Goal: Check status: Check status

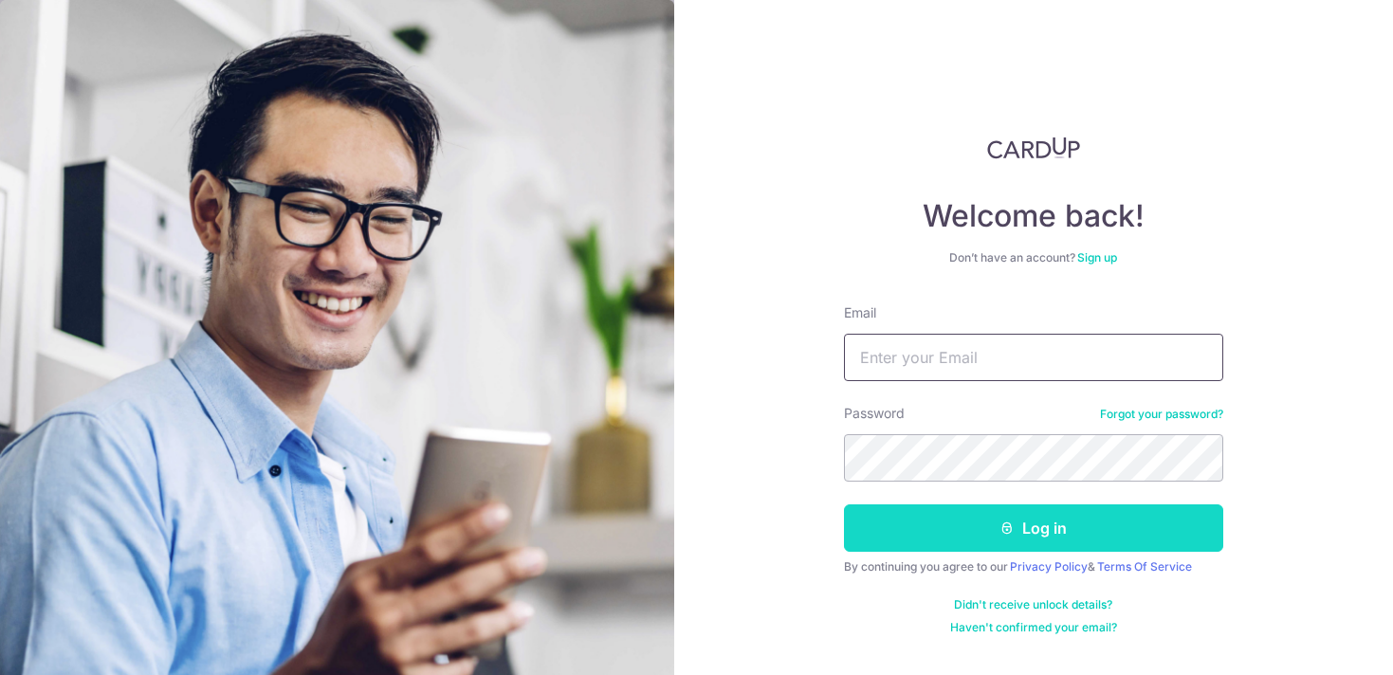
type input "[EMAIL_ADDRESS][DOMAIN_NAME]"
click at [1047, 519] on button "Log in" at bounding box center [1033, 527] width 379 height 47
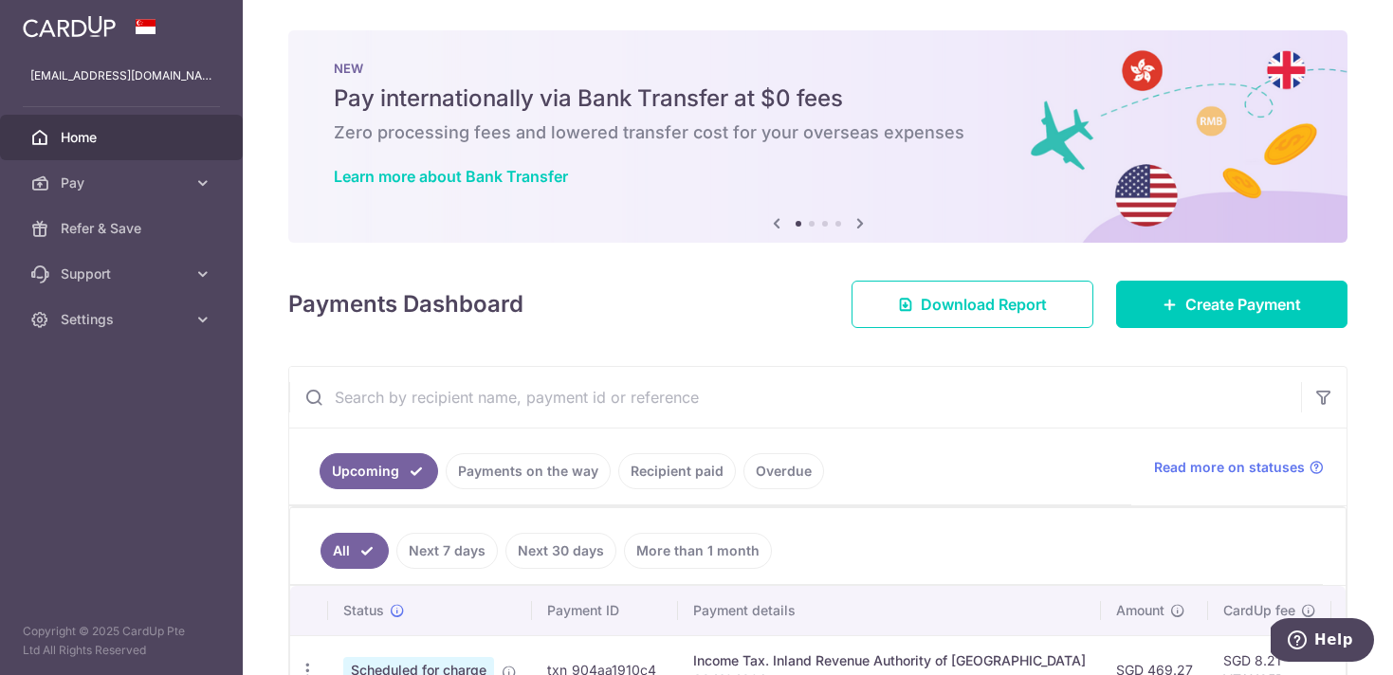
click at [568, 470] on link "Payments on the way" at bounding box center [528, 471] width 165 height 36
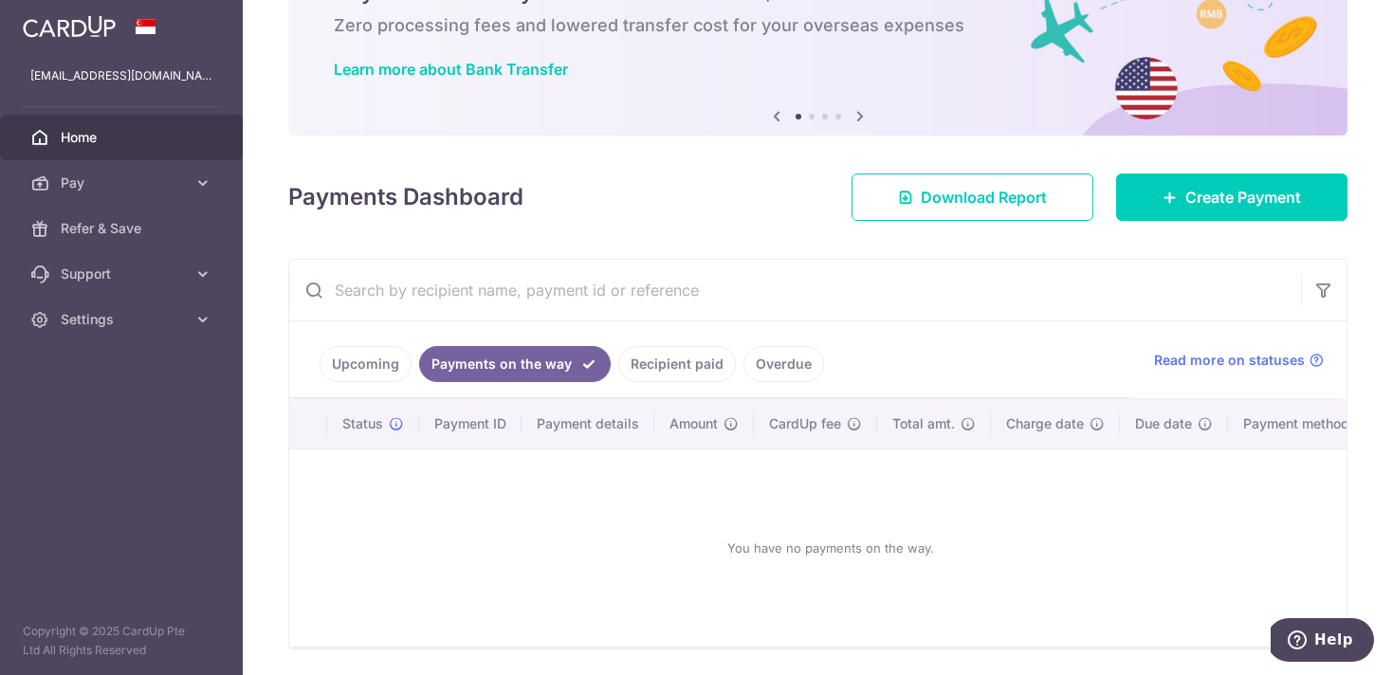
scroll to position [108, 0]
click at [667, 355] on link "Recipient paid" at bounding box center [677, 363] width 118 height 36
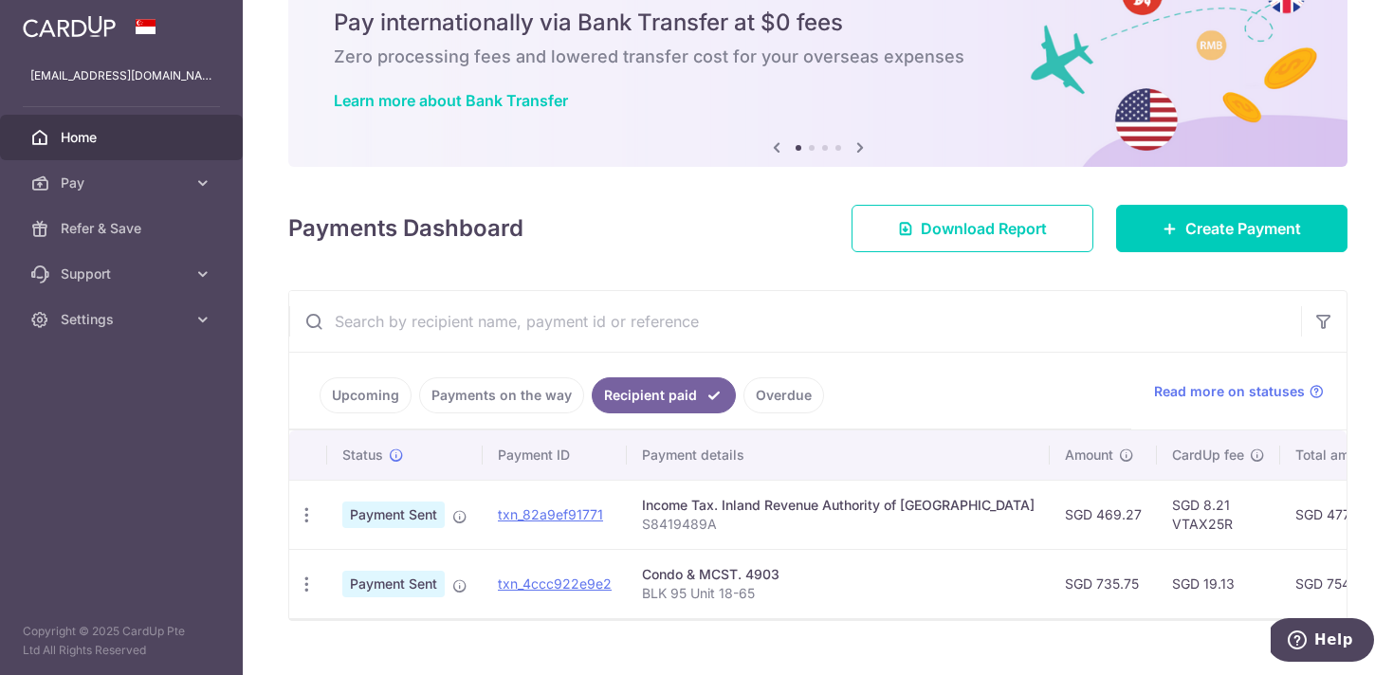
scroll to position [111, 0]
